Goal: Task Accomplishment & Management: Manage account settings

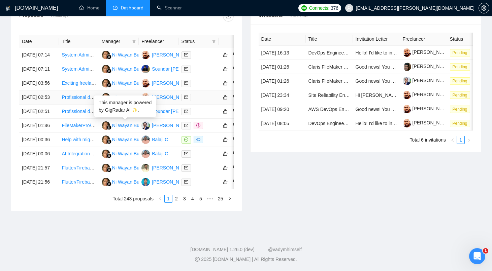
scroll to position [310, 0]
click at [176, 203] on link "2" at bounding box center [176, 198] width 7 height 7
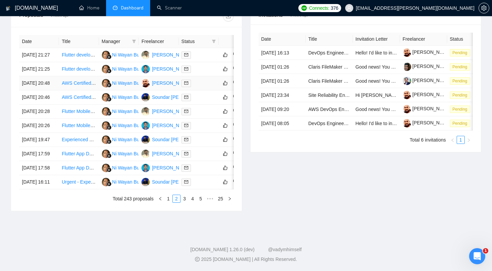
scroll to position [295, 0]
click at [185, 203] on link "3" at bounding box center [184, 198] width 7 height 7
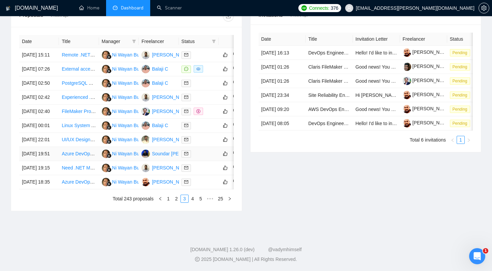
scroll to position [315, 0]
click at [194, 203] on link "4" at bounding box center [192, 198] width 7 height 7
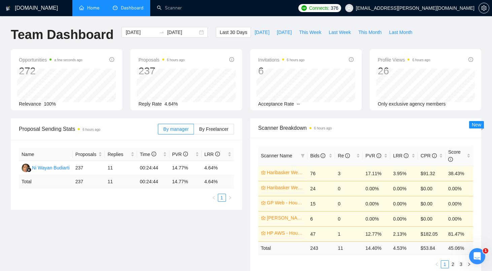
scroll to position [0, 0]
click at [96, 9] on link "Home" at bounding box center [89, 8] width 20 height 6
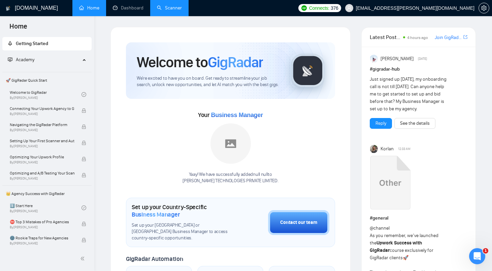
click at [180, 10] on link "Scanner" at bounding box center [169, 8] width 25 height 6
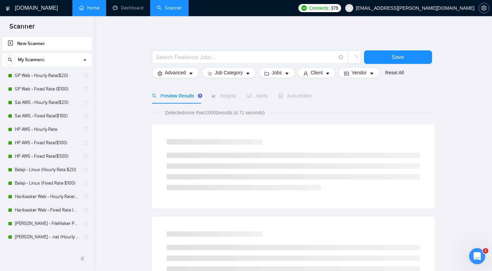
click at [483, 10] on icon "setting" at bounding box center [483, 7] width 5 height 5
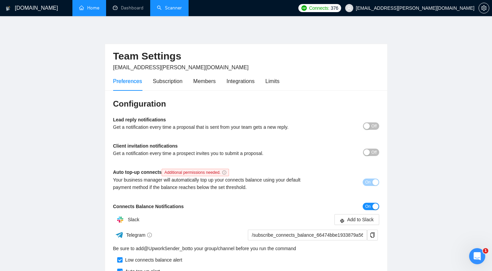
click at [186, 78] on div "Preferences Subscription Members Integrations Limits" at bounding box center [196, 81] width 166 height 19
click at [179, 80] on div "Subscription" at bounding box center [168, 81] width 30 height 8
